Goal: Information Seeking & Learning: Find specific fact

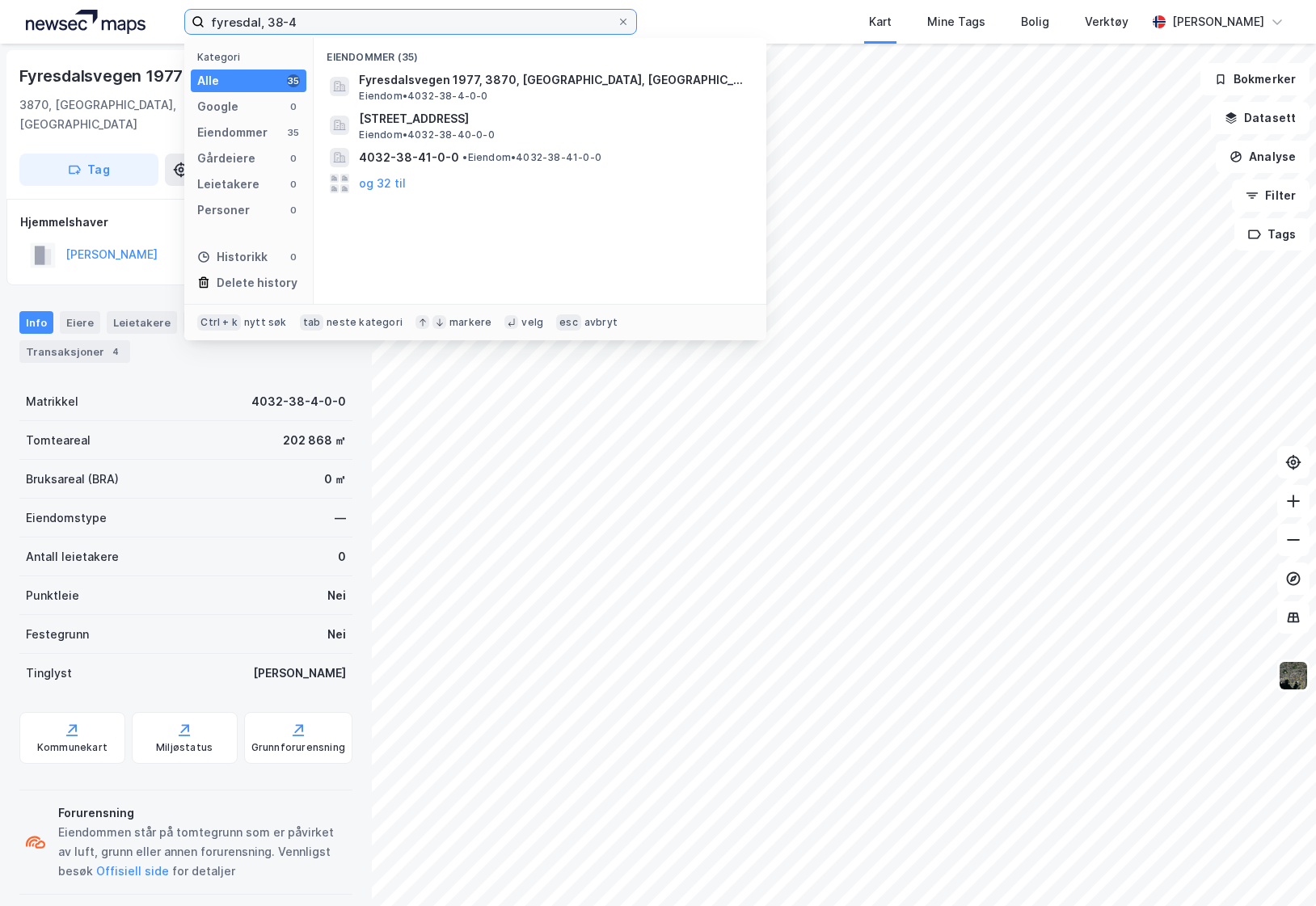
click at [272, 20] on input "fyresdal, 38-4" at bounding box center [410, 22] width 412 height 24
click at [252, 20] on input "fyresdal, 38-4" at bounding box center [410, 22] width 412 height 24
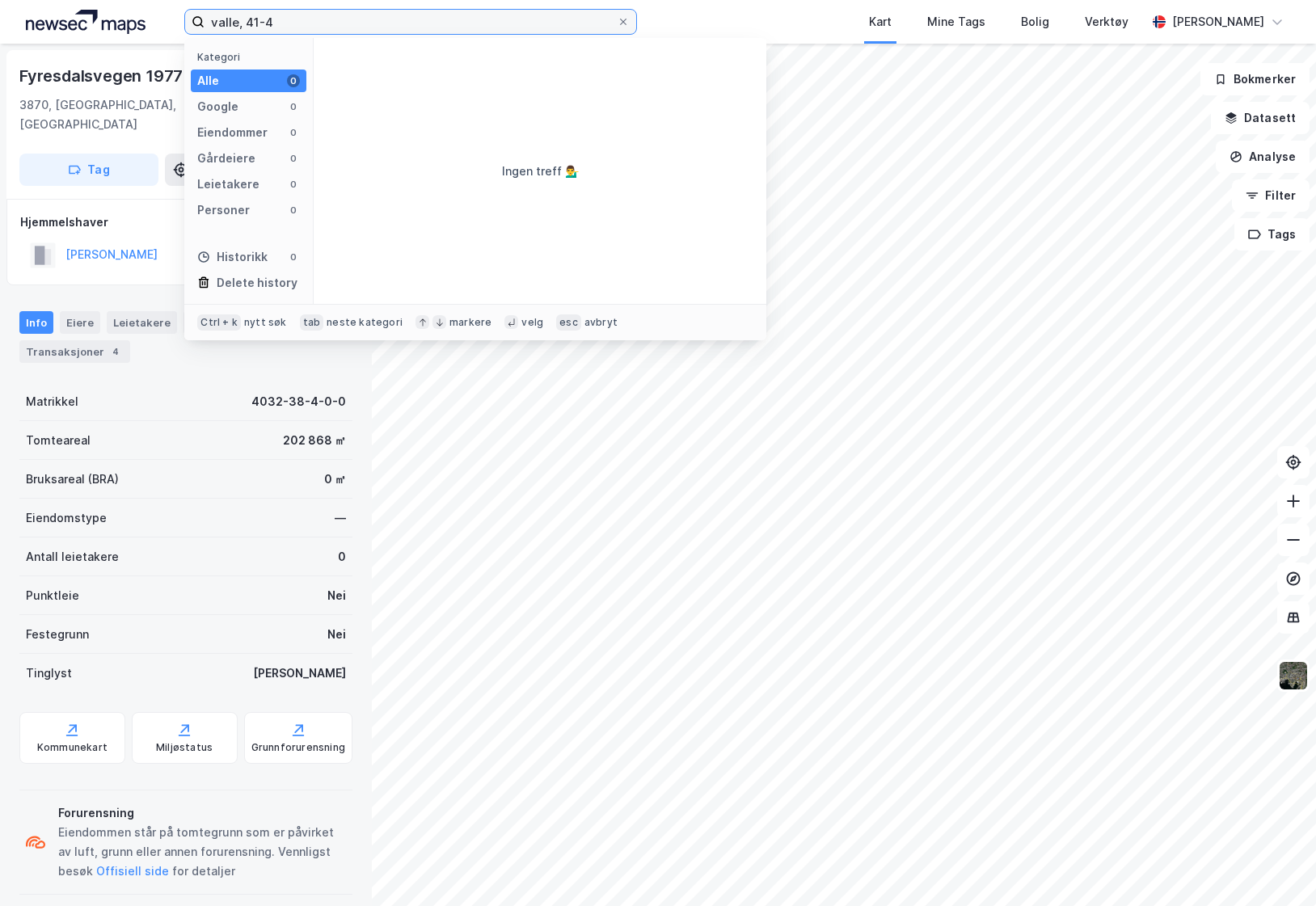
click at [219, 28] on input "valle, 41-4" at bounding box center [410, 22] width 412 height 24
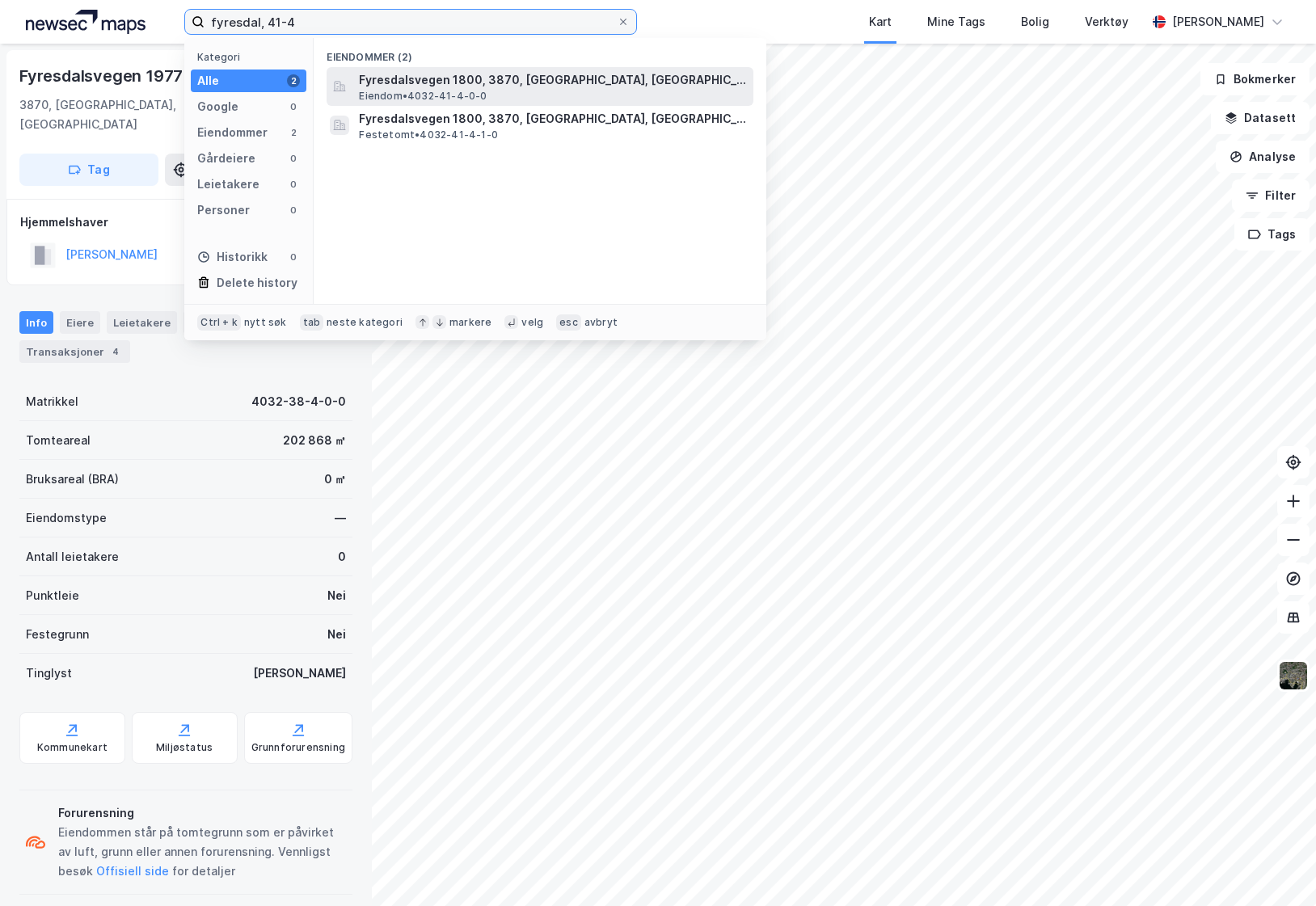
type input "fyresdal, 41-4"
click at [392, 84] on span "Fyresdalsvegen 1800, 3870, [GEOGRAPHIC_DATA], [GEOGRAPHIC_DATA]" at bounding box center [552, 80] width 388 height 20
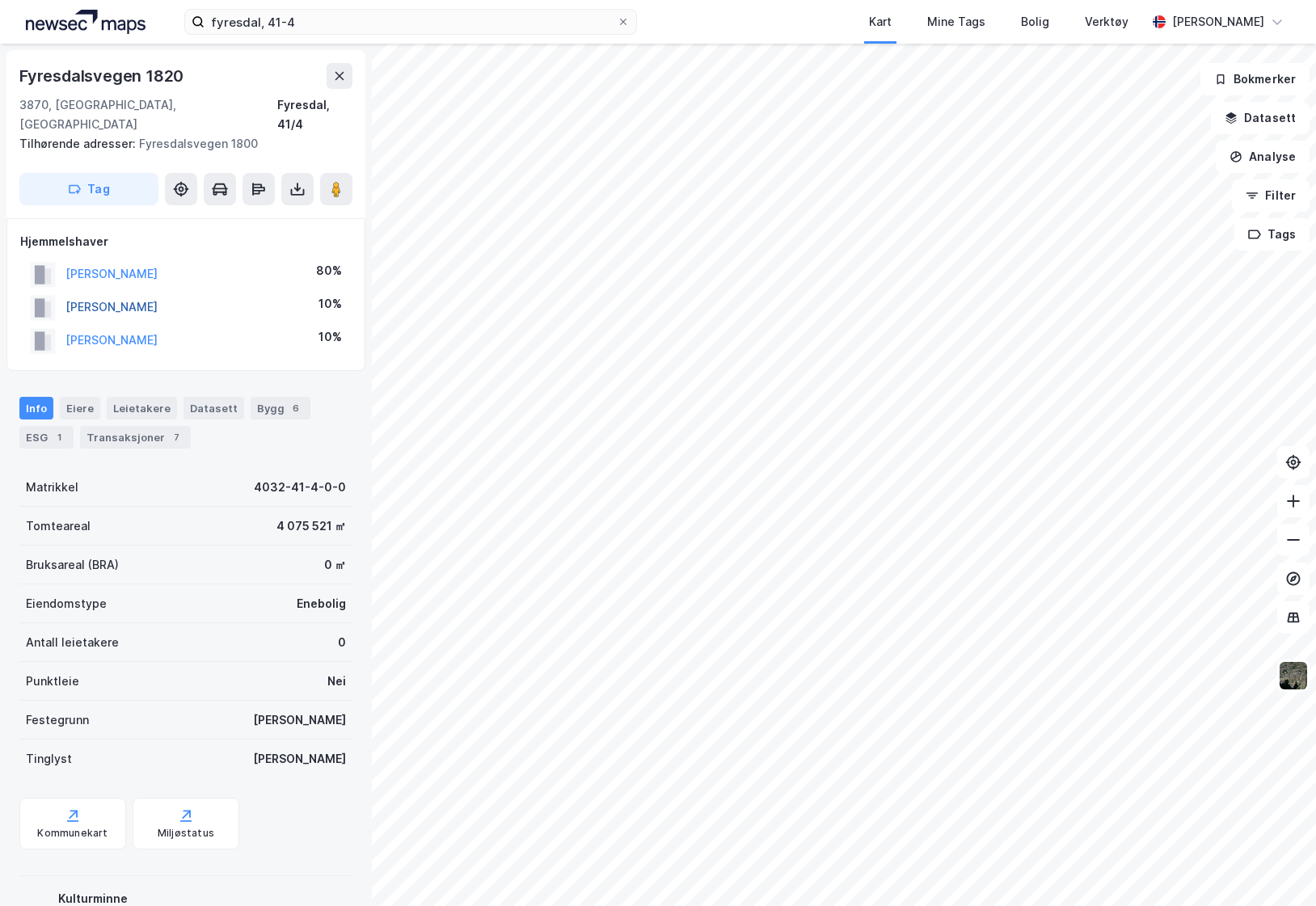
click at [0, 0] on button "[PERSON_NAME]" at bounding box center [0, 0] width 0 height 0
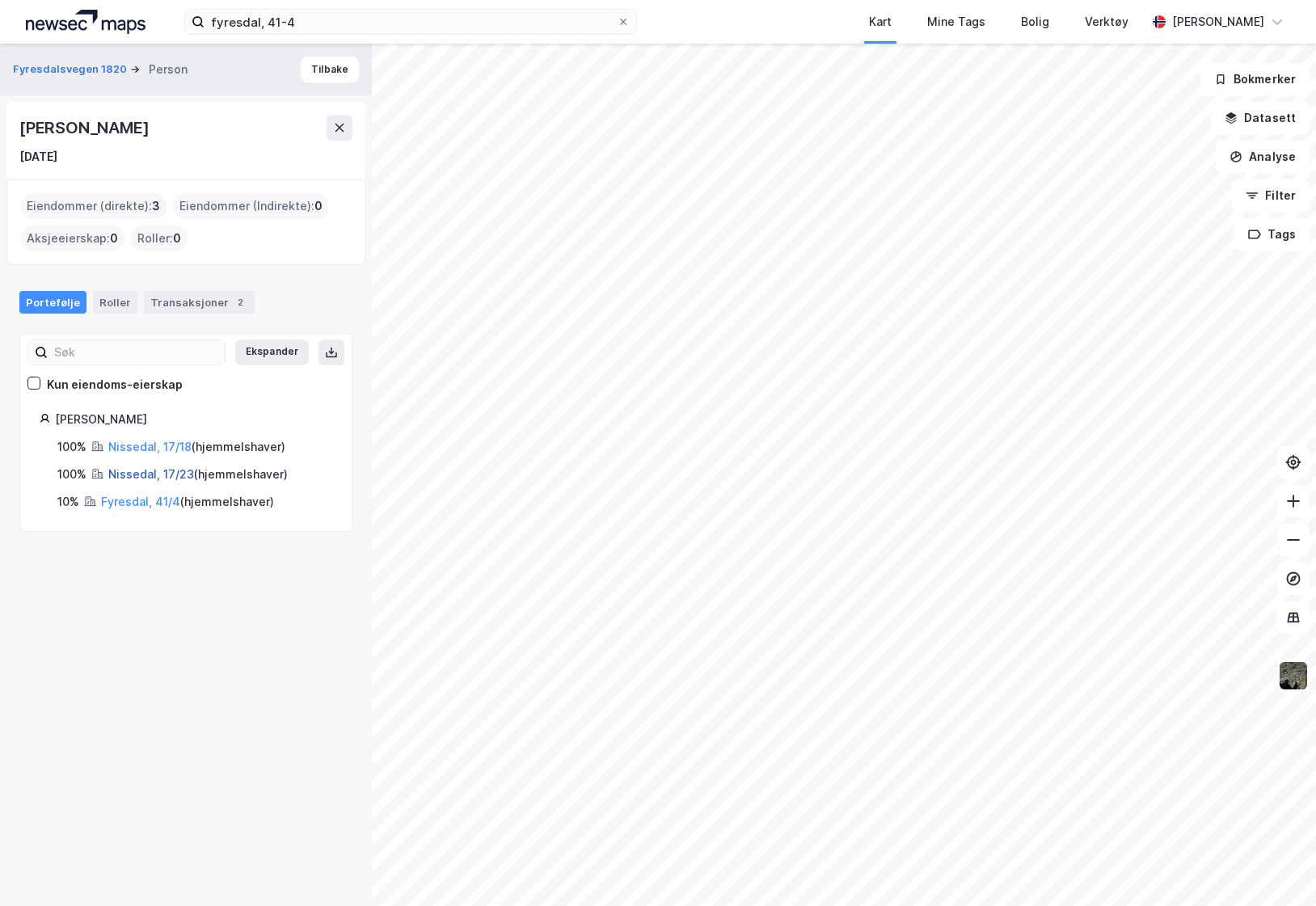
click at [131, 476] on link "Nissedal, 17/23" at bounding box center [150, 473] width 85 height 13
